Goal: Find specific page/section: Find specific page/section

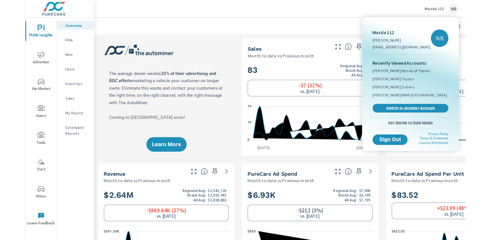
scroll to position [857, 0]
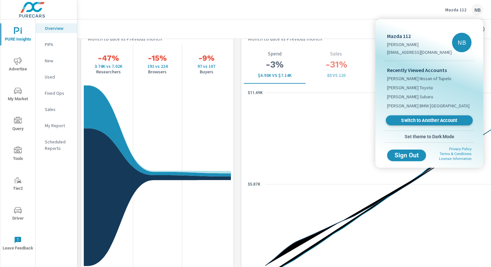
click at [435, 122] on span "Switch to Another Account" at bounding box center [429, 121] width 80 height 6
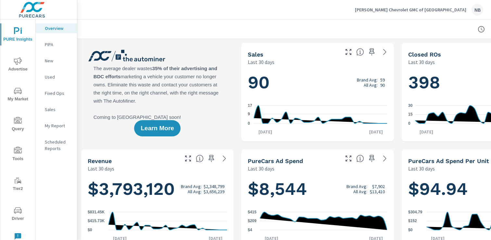
click at [18, 207] on icon "nav menu" at bounding box center [18, 210] width 8 height 6
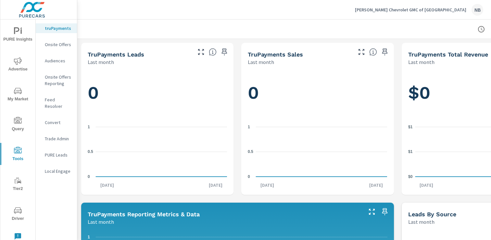
click at [46, 102] on p "Feed Resolver" at bounding box center [58, 102] width 27 height 13
click at [57, 103] on p "Feed Resolver" at bounding box center [58, 102] width 27 height 13
